Goal: Task Accomplishment & Management: Use online tool/utility

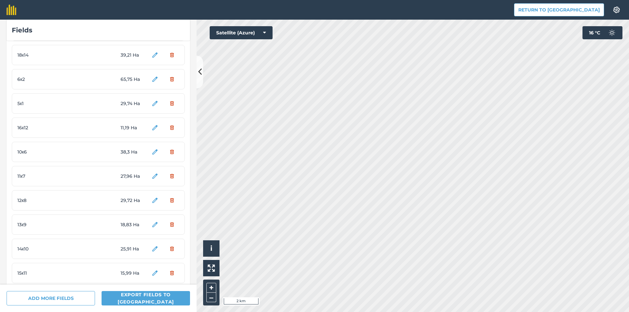
scroll to position [193, 0]
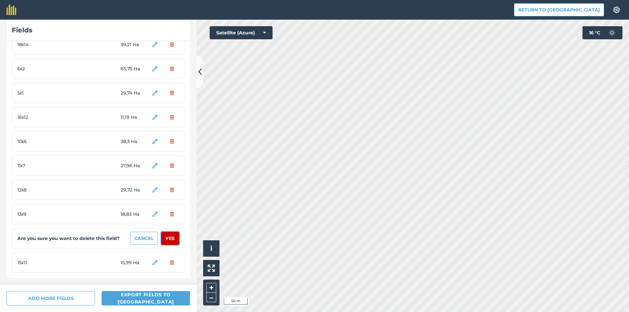
click at [167, 237] on button "Yes" at bounding box center [170, 238] width 18 height 13
click at [167, 239] on button "Yes" at bounding box center [170, 238] width 18 height 13
click at [166, 238] on button "Yes" at bounding box center [170, 238] width 18 height 13
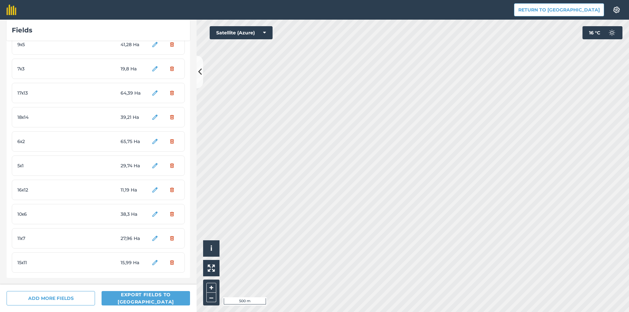
scroll to position [120, 0]
click at [166, 238] on button "Yes" at bounding box center [170, 238] width 18 height 13
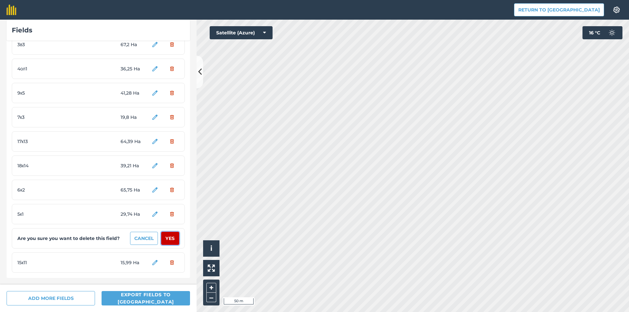
click at [166, 238] on button "Yes" at bounding box center [170, 238] width 18 height 13
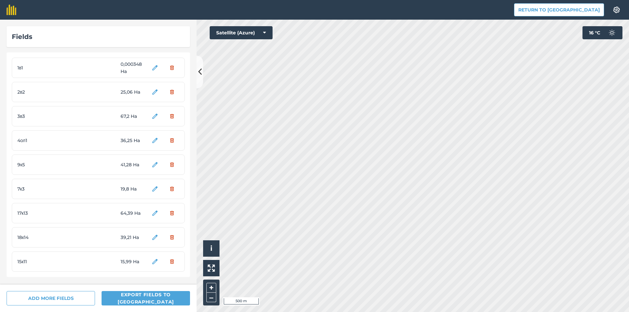
scroll to position [0, 0]
click at [170, 239] on button "Yes" at bounding box center [170, 237] width 18 height 13
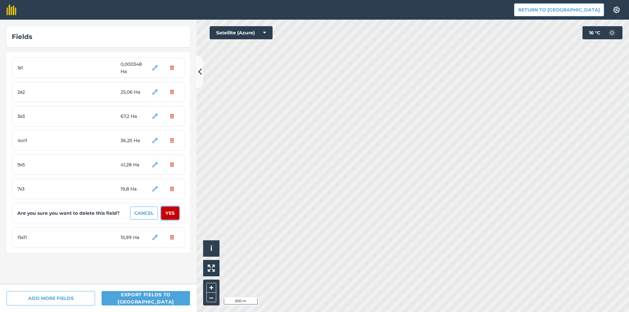
click at [172, 214] on button "Yes" at bounding box center [170, 213] width 18 height 13
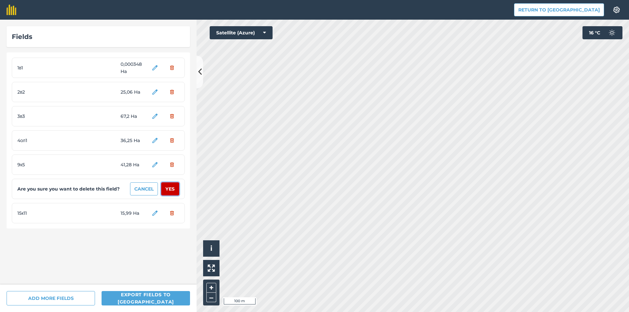
click at [175, 192] on button "Yes" at bounding box center [170, 188] width 18 height 13
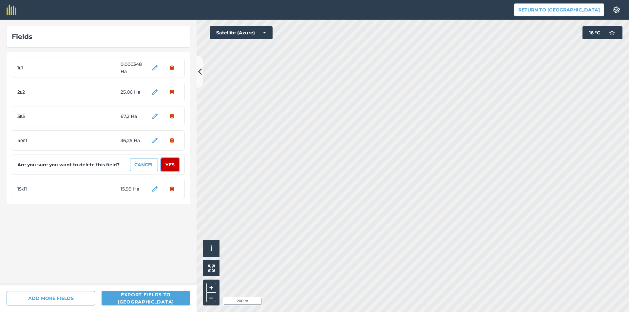
click at [173, 167] on button "Yes" at bounding box center [170, 164] width 18 height 13
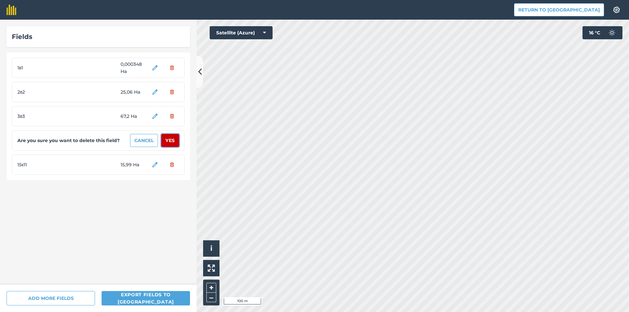
click at [173, 142] on button "Yes" at bounding box center [170, 140] width 18 height 13
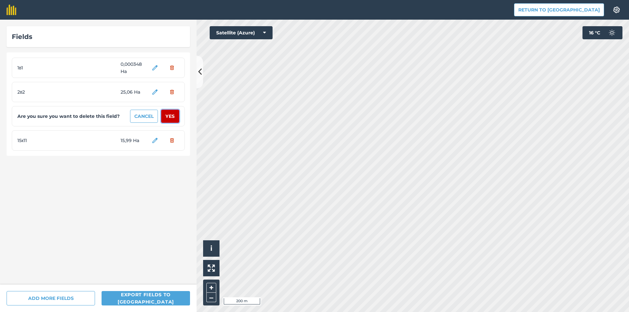
click at [173, 117] on button "Yes" at bounding box center [170, 116] width 18 height 13
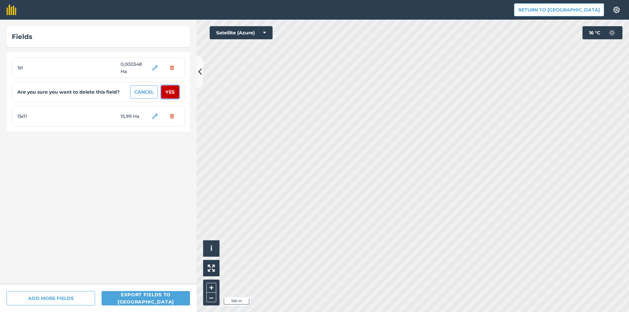
click at [174, 94] on button "Yes" at bounding box center [170, 91] width 18 height 13
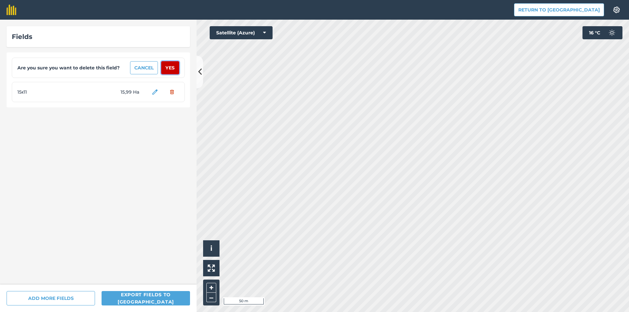
click at [174, 69] on button "Yes" at bounding box center [170, 67] width 18 height 13
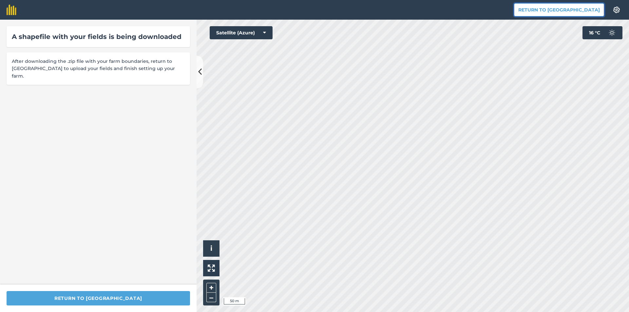
click at [583, 12] on button "Return to [GEOGRAPHIC_DATA]" at bounding box center [559, 9] width 90 height 13
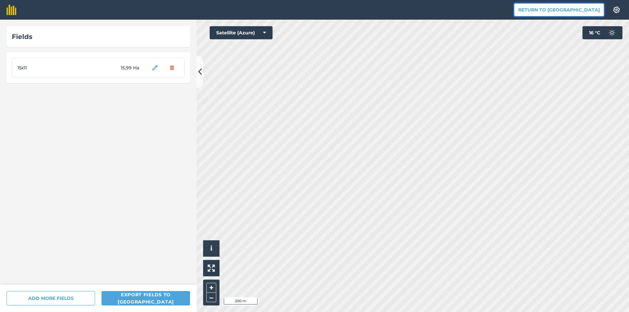
click at [589, 10] on button "Return to [GEOGRAPHIC_DATA]" at bounding box center [559, 9] width 90 height 13
